Goal: Task Accomplishment & Management: Manage account settings

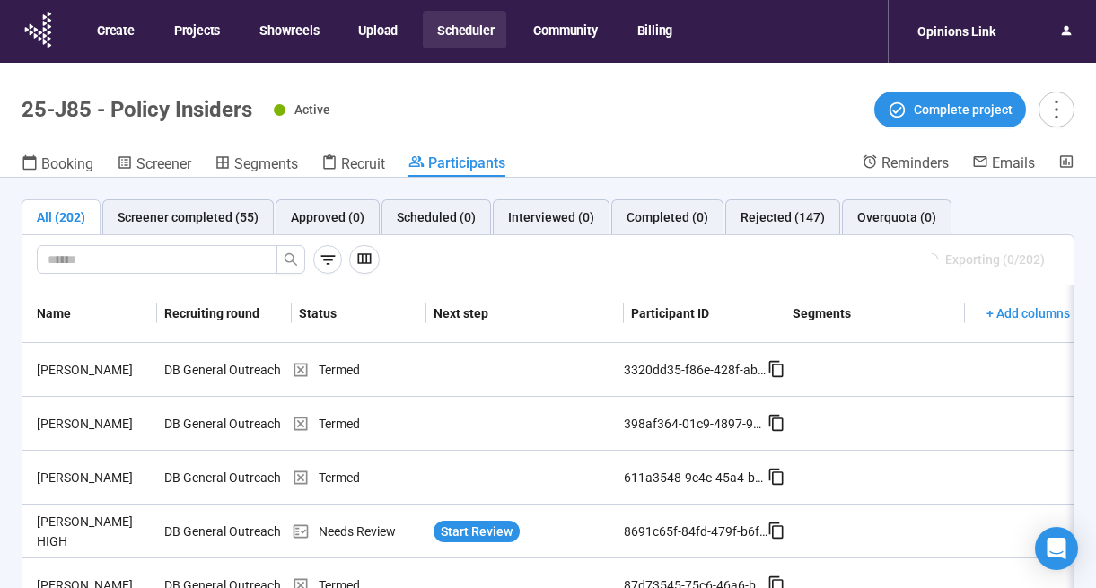
click at [464, 26] on button "Scheduler" at bounding box center [464, 30] width 83 height 38
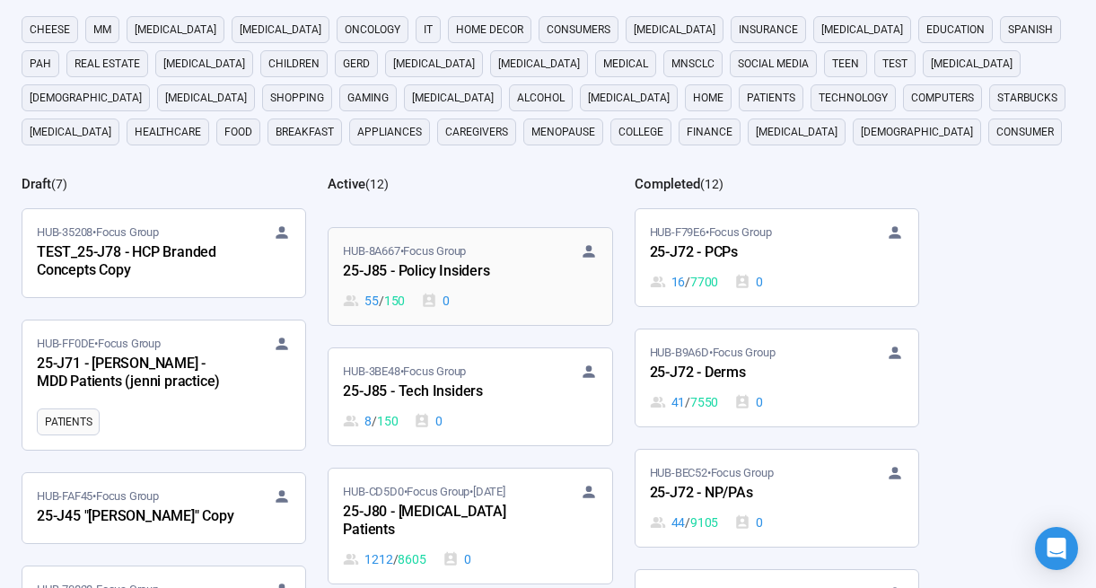
scroll to position [507, 0]
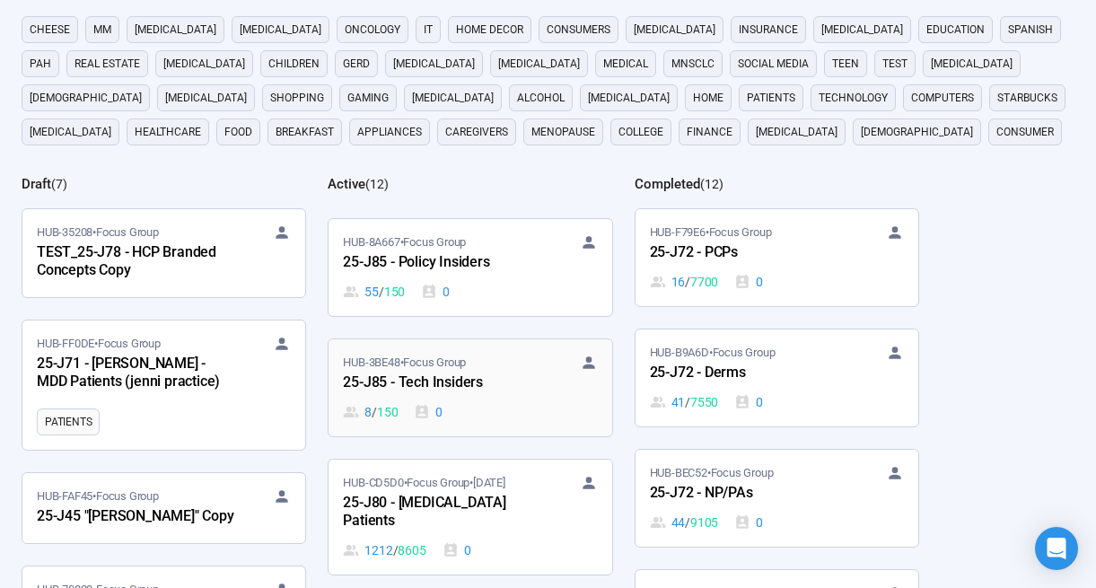
click at [500, 391] on div "25-J85 - Tech Insiders" at bounding box center [441, 383] width 197 height 23
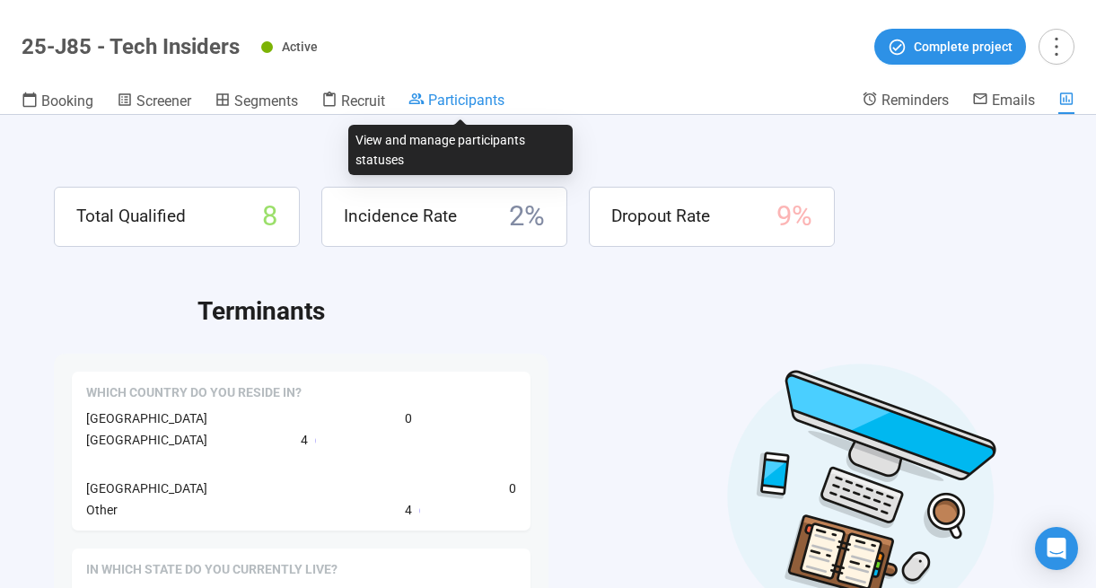
click at [489, 101] on span "Participants" at bounding box center [466, 100] width 76 height 17
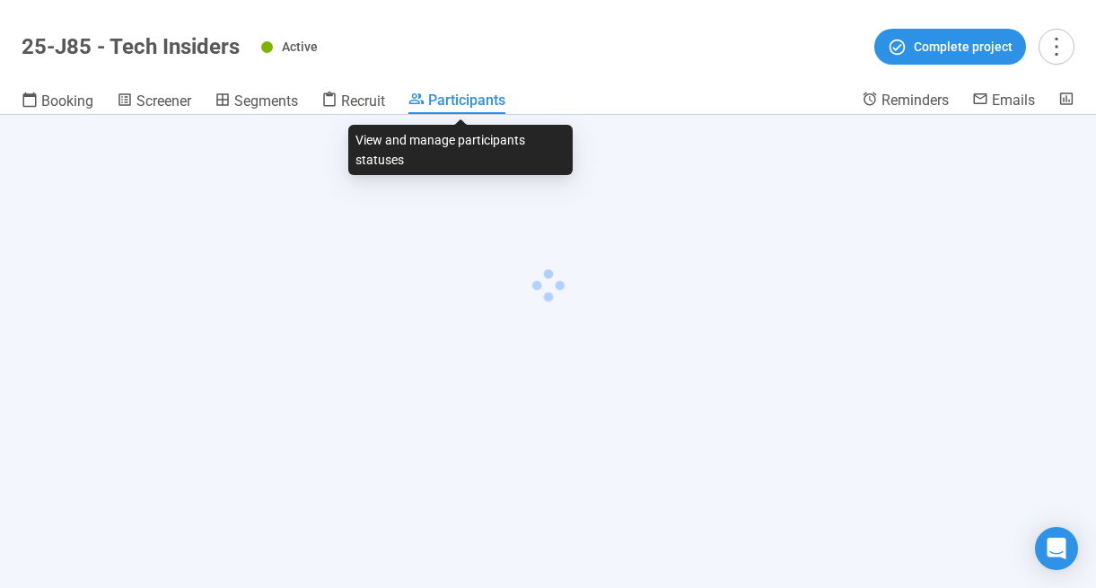
click at [489, 101] on span "Participants" at bounding box center [466, 100] width 77 height 17
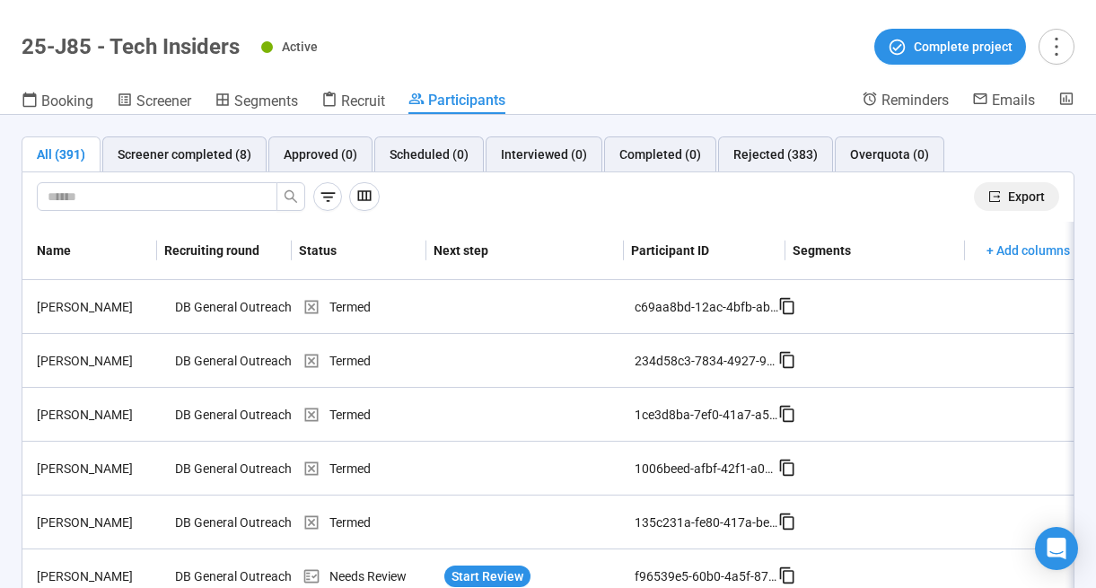
click at [1003, 196] on button "Export" at bounding box center [1016, 196] width 85 height 29
click at [703, 512] on div "135c231a-fe80-417a-bead-143982e790ef" at bounding box center [707, 522] width 144 height 20
click at [698, 504] on td "135c231a-fe80-417a-bead-143982e790ef" at bounding box center [716, 522] width 162 height 54
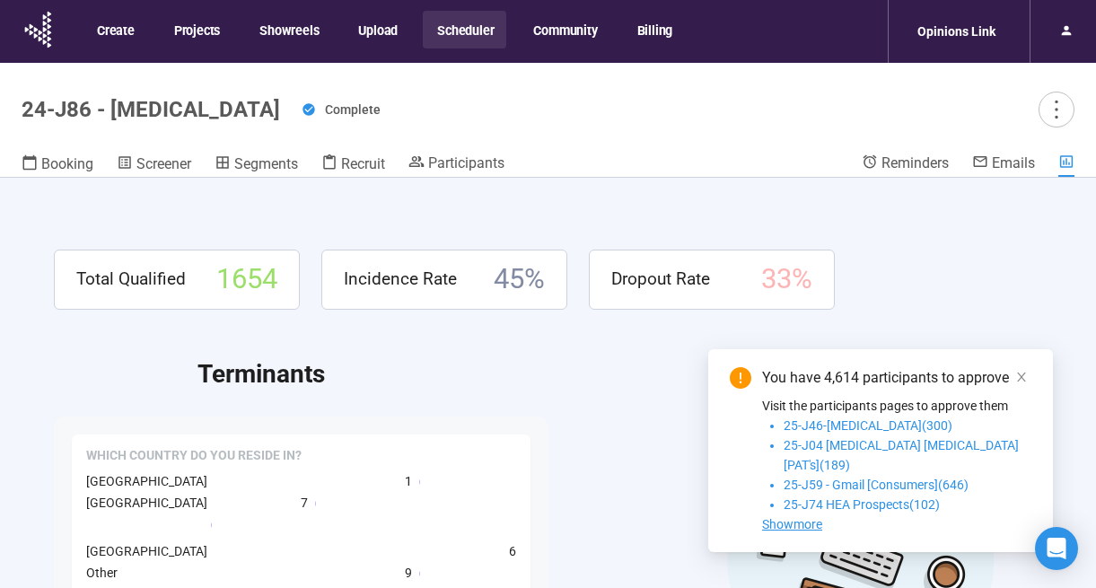
click at [458, 30] on button "Scheduler" at bounding box center [464, 30] width 83 height 38
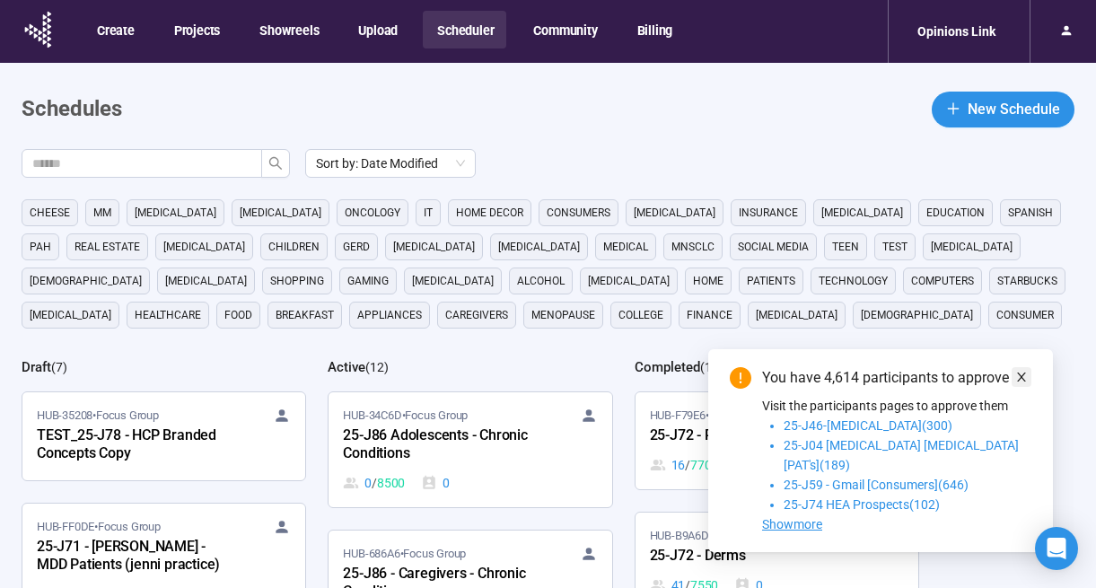
click at [1024, 383] on icon "close" at bounding box center [1021, 377] width 13 height 13
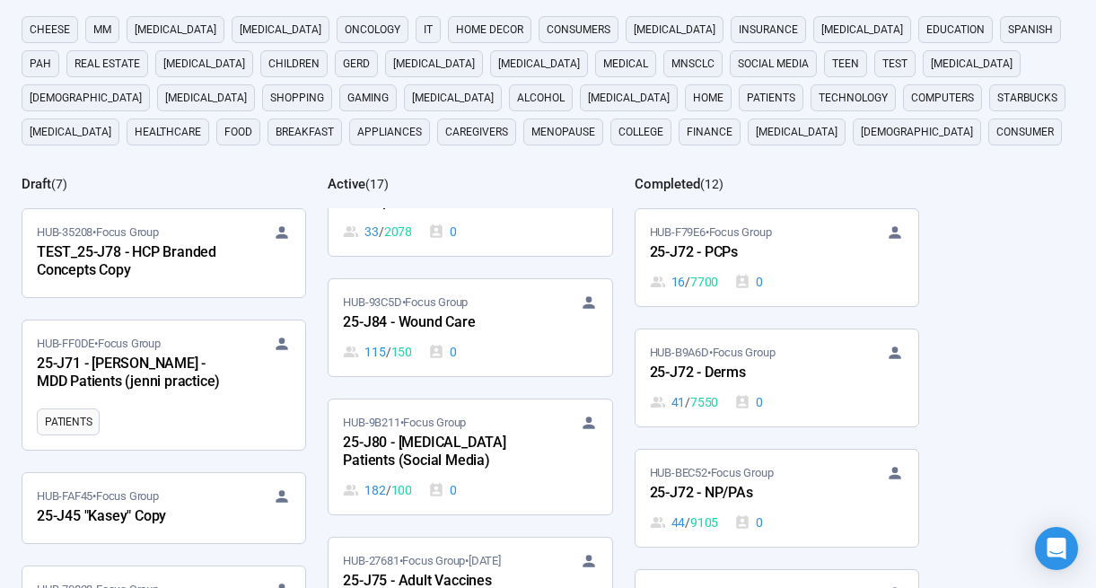
scroll to position [1101, 0]
click at [449, 308] on span "HUB-93C5D • Focus Group" at bounding box center [405, 303] width 125 height 18
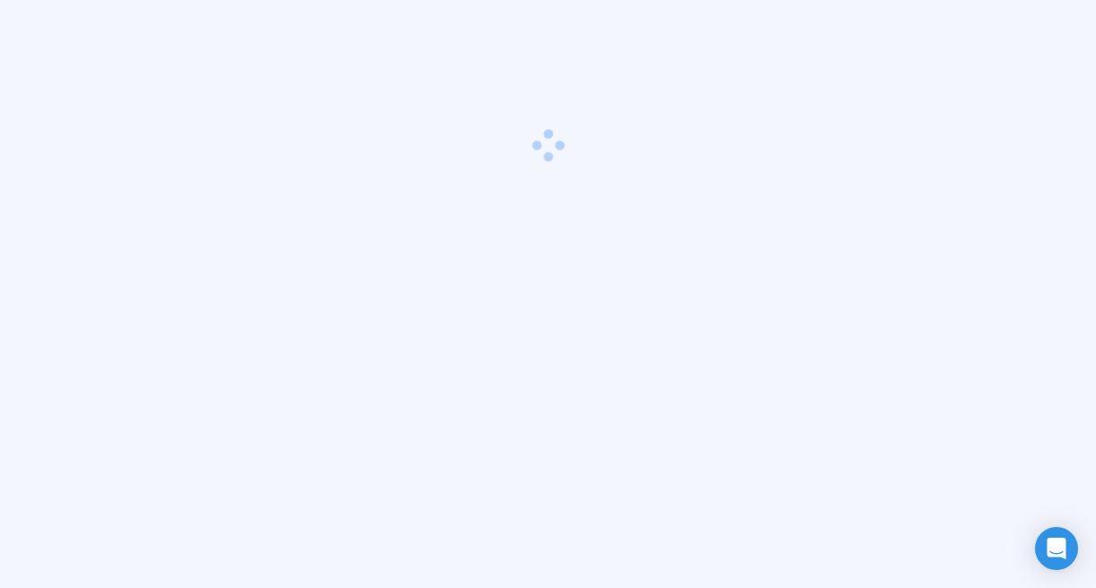
scroll to position [63, 0]
click at [449, 308] on main at bounding box center [548, 294] width 1096 height 588
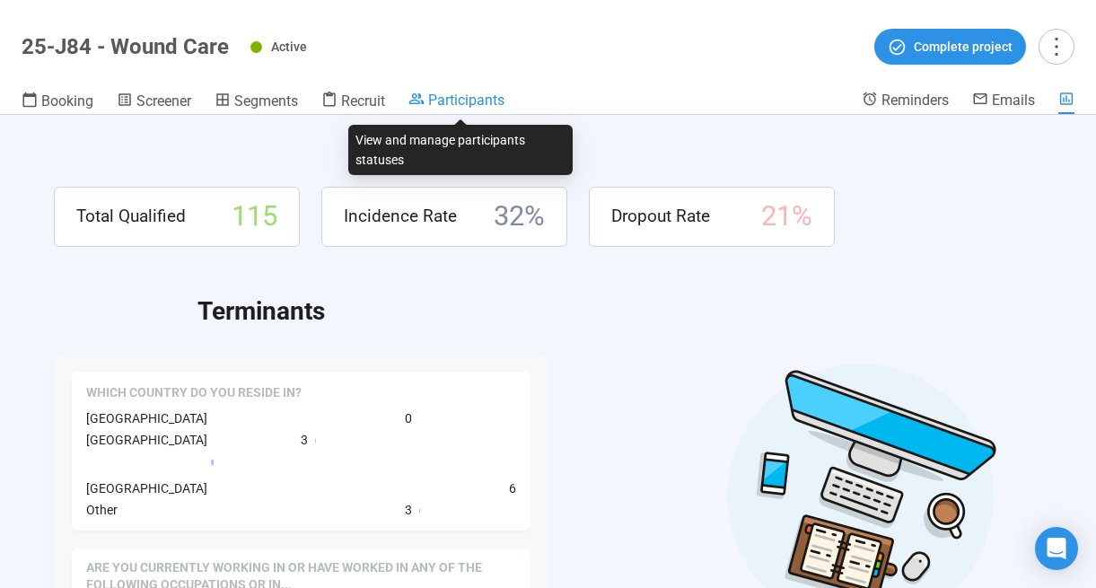
click at [459, 101] on span "Participants" at bounding box center [466, 100] width 76 height 17
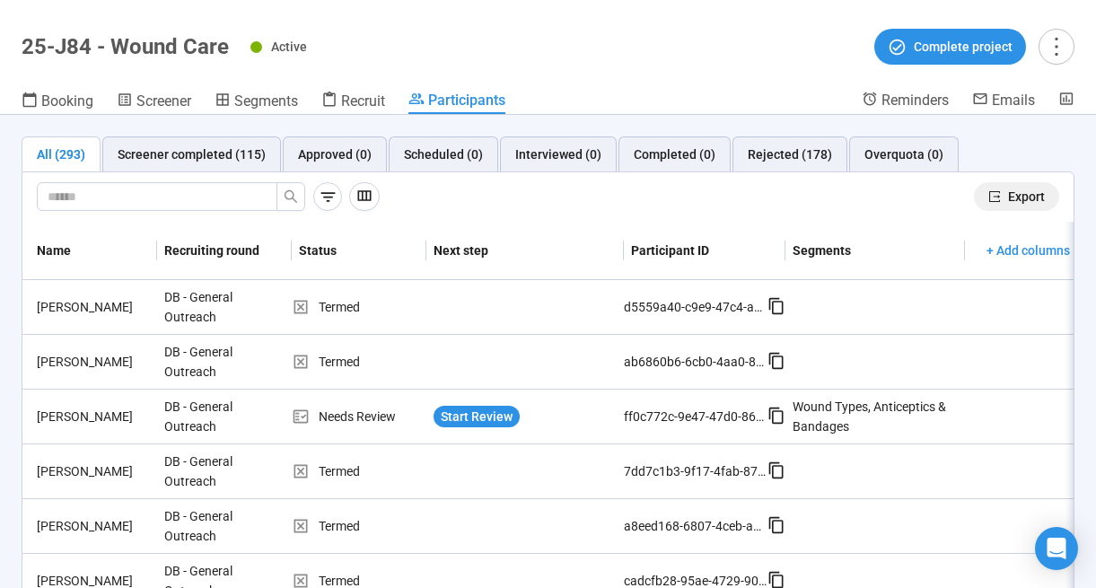
click at [1013, 198] on span "Export" at bounding box center [1026, 197] width 37 height 20
